Goal: Information Seeking & Learning: Learn about a topic

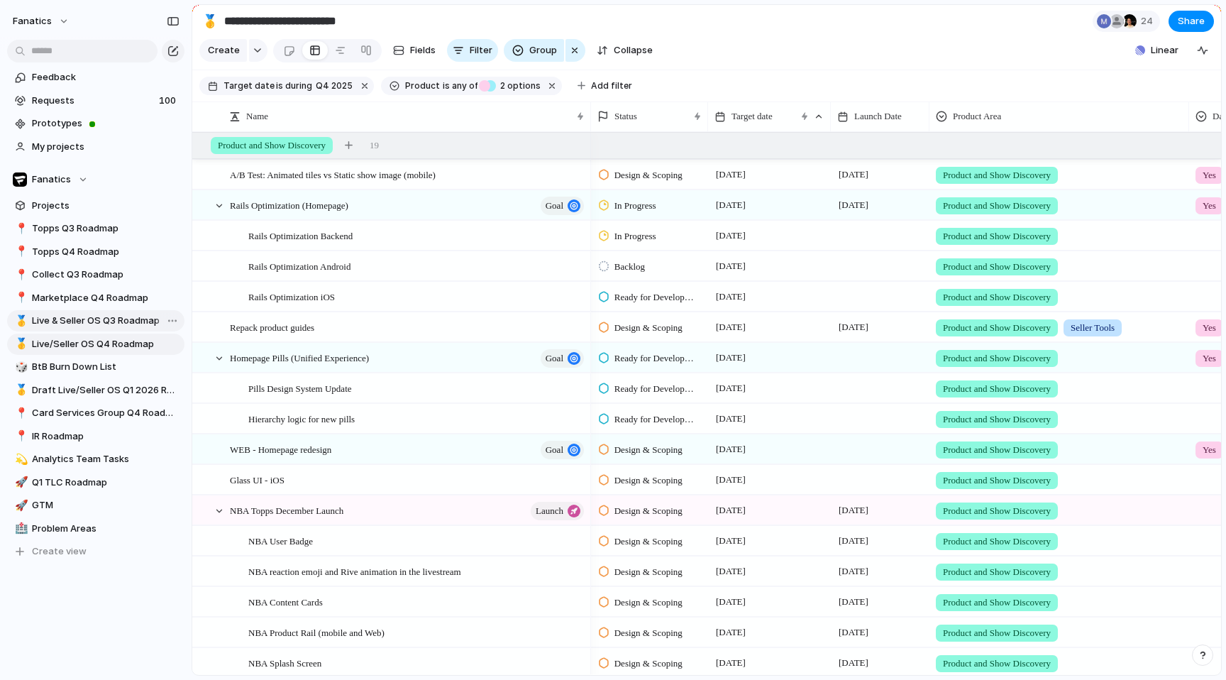
click at [98, 315] on span "Live & Seller OS Q3 Roadmap" at bounding box center [106, 321] width 148 height 14
type input "**********"
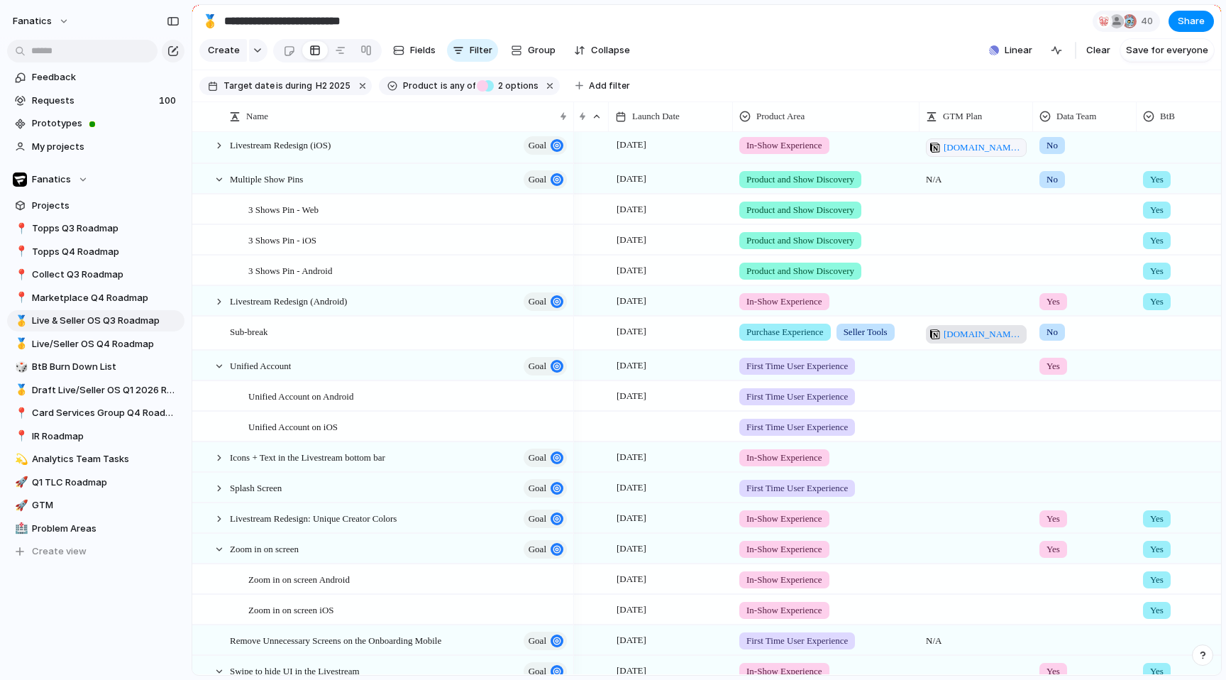
click at [970, 331] on span "[DOMAIN_NAME][URL]" at bounding box center [982, 334] width 79 height 14
